Goal: Obtain resource: Obtain resource

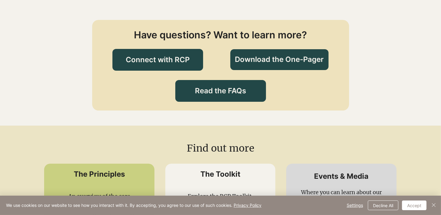
scroll to position [741, 0]
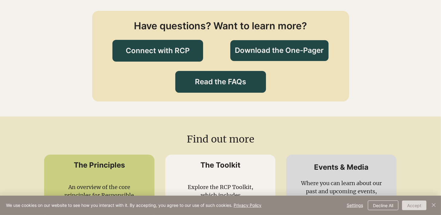
click at [419, 203] on button "Accept" at bounding box center [414, 206] width 24 height 10
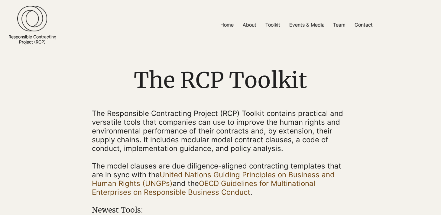
scroll to position [16, 0]
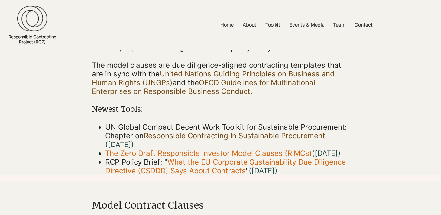
scroll to position [115, 0]
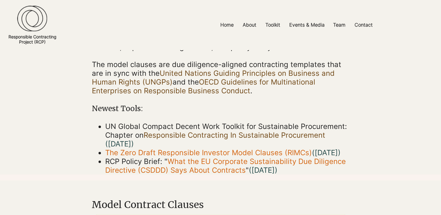
click at [212, 70] on link "United Nations Guiding Principles on Business and Human Rights (UNGPs)" at bounding box center [213, 78] width 243 height 18
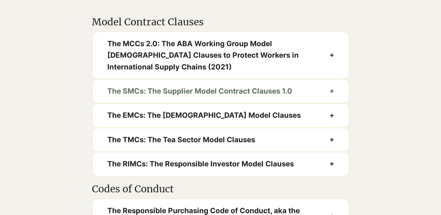
scroll to position [299, 0]
click at [329, 99] on button "The SMCs: The Supplier Model Contract Clauses 1.0" at bounding box center [220, 91] width 256 height 24
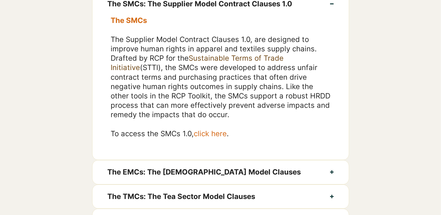
scroll to position [386, 0]
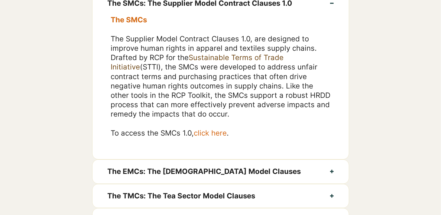
click at [217, 137] on span "click here" at bounding box center [210, 133] width 33 height 9
